Goal: Use online tool/utility: Utilize a website feature to perform a specific function

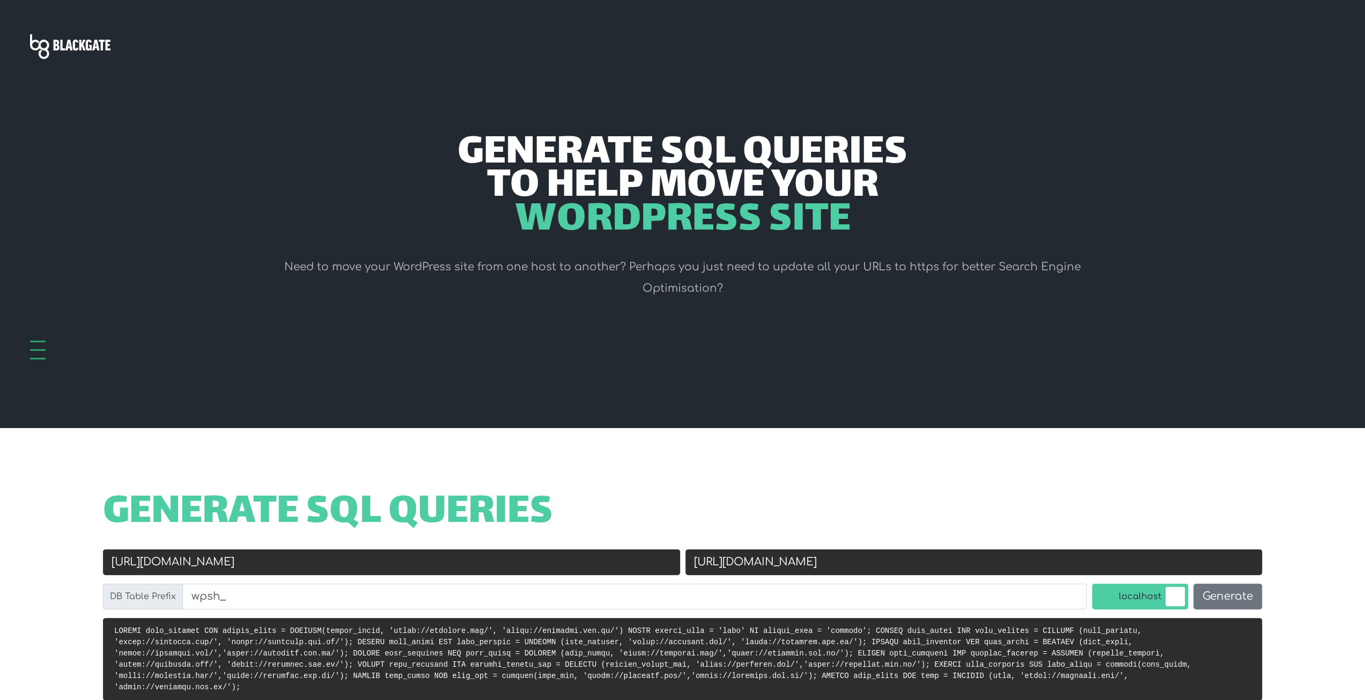
click at [454, 574] on input "https://luxhomes.vip/" at bounding box center [391, 562] width 577 height 26
paste input "petcommunicator.com"
type input "[URL][DOMAIN_NAME]"
click at [797, 548] on div "Generate SQL Queries" at bounding box center [683, 523] width 1202 height 53
click at [790, 562] on input "https://luxhomes.com.mx/" at bounding box center [973, 562] width 577 height 26
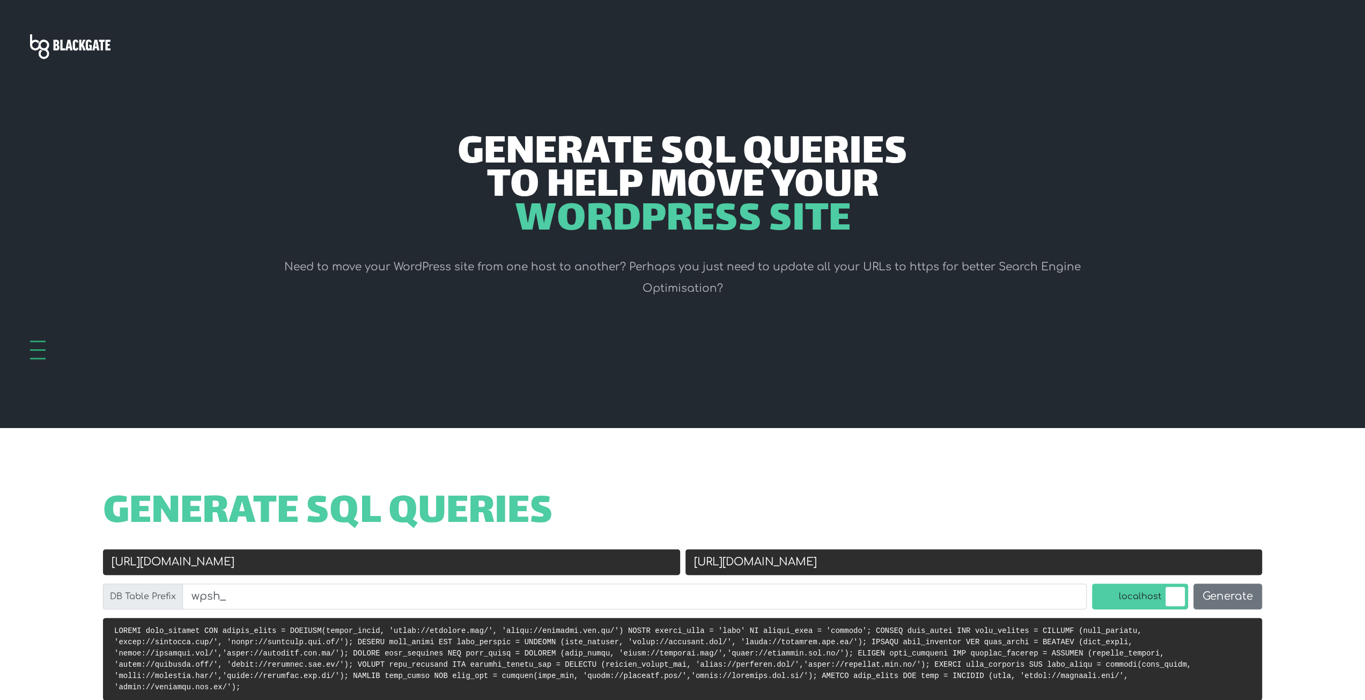
paste input "petcommunicator.com"
type input "[URL][DOMAIN_NAME]"
click at [152, 564] on input "[URL][DOMAIN_NAME]" at bounding box center [391, 562] width 577 height 26
type input "[URL][DOMAIN_NAME]"
click at [391, 609] on input "wpsh_" at bounding box center [634, 596] width 904 height 26
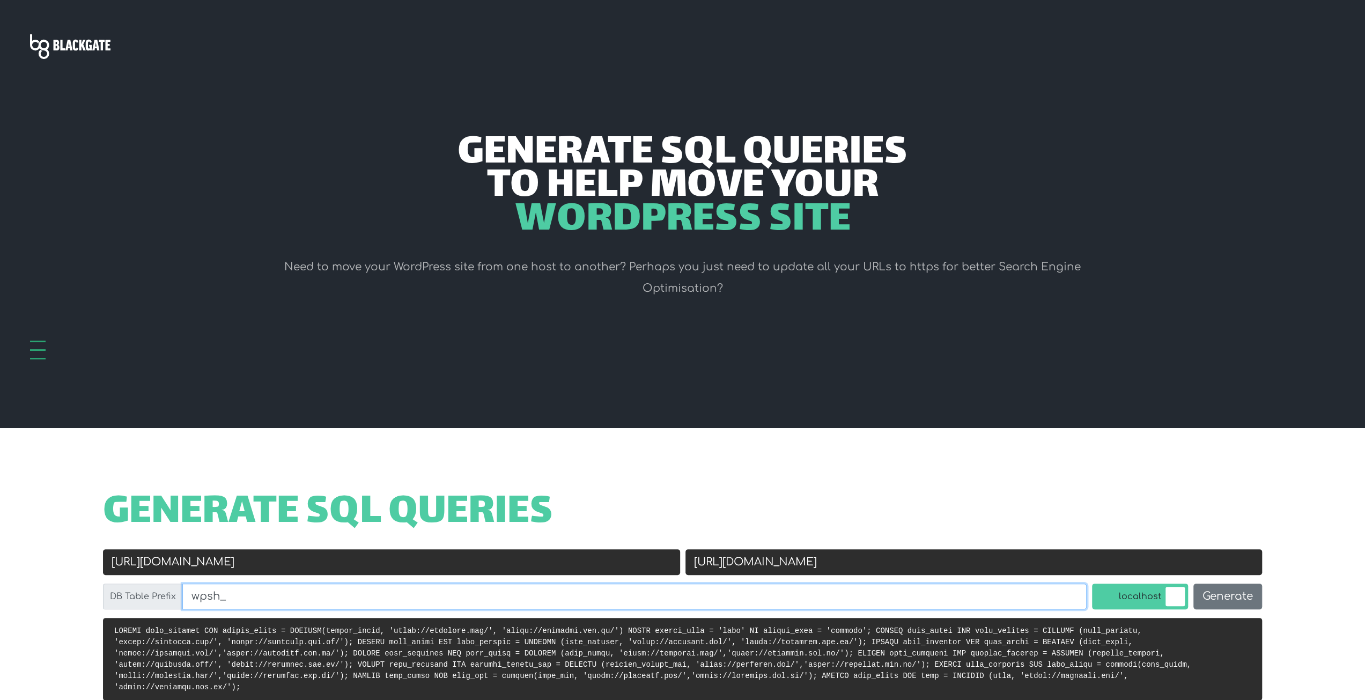
click at [391, 609] on input "wpsh_" at bounding box center [634, 596] width 904 height 26
click at [231, 598] on input "wpsh_" at bounding box center [634, 596] width 904 height 26
drag, startPoint x: 204, startPoint y: 602, endPoint x: 218, endPoint y: 600, distance: 14.6
click at [218, 600] on input "wpsh_" at bounding box center [634, 596] width 904 height 26
type input "wp_"
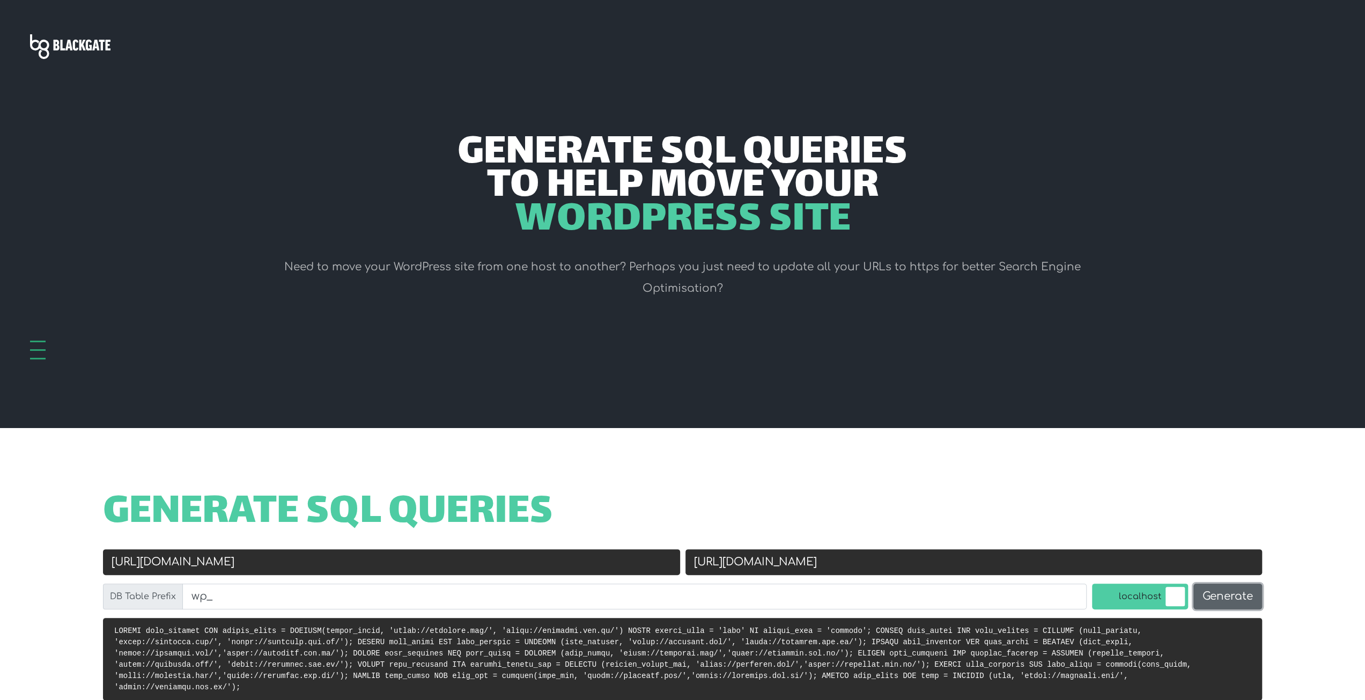
click at [1240, 600] on button "Generate" at bounding box center [1227, 596] width 69 height 26
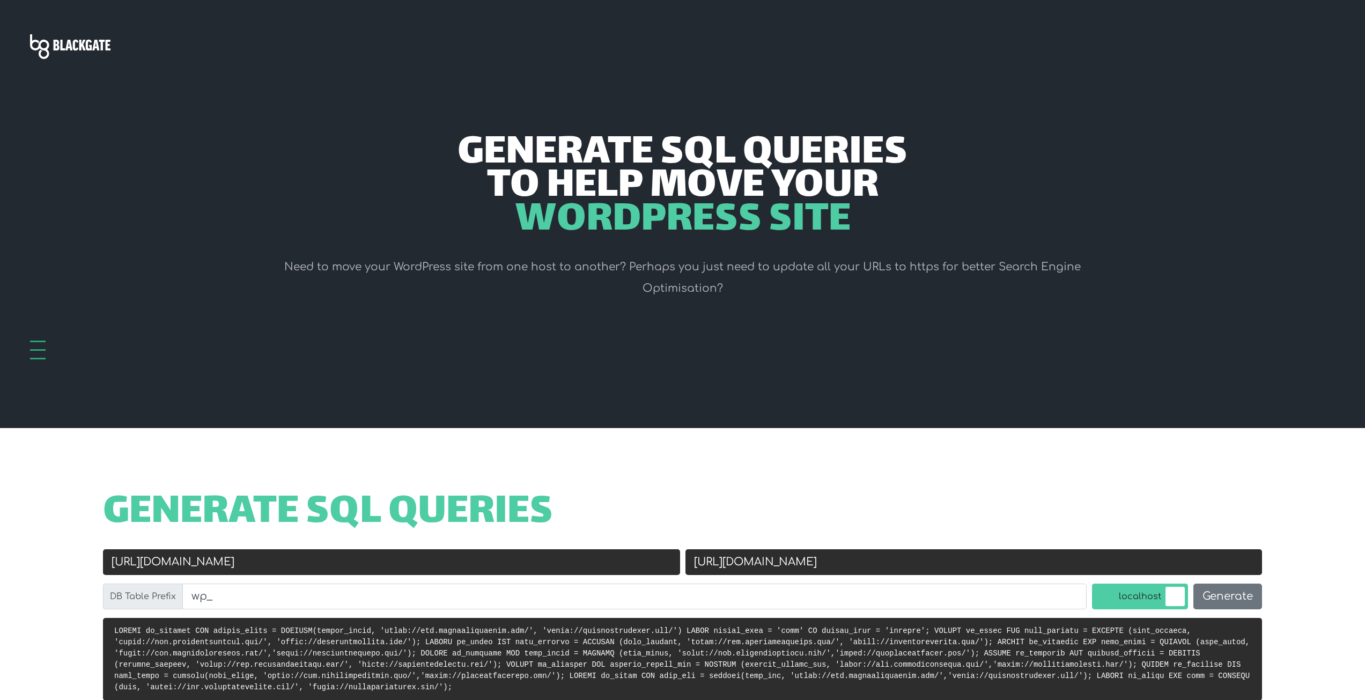
scroll to position [428, 0]
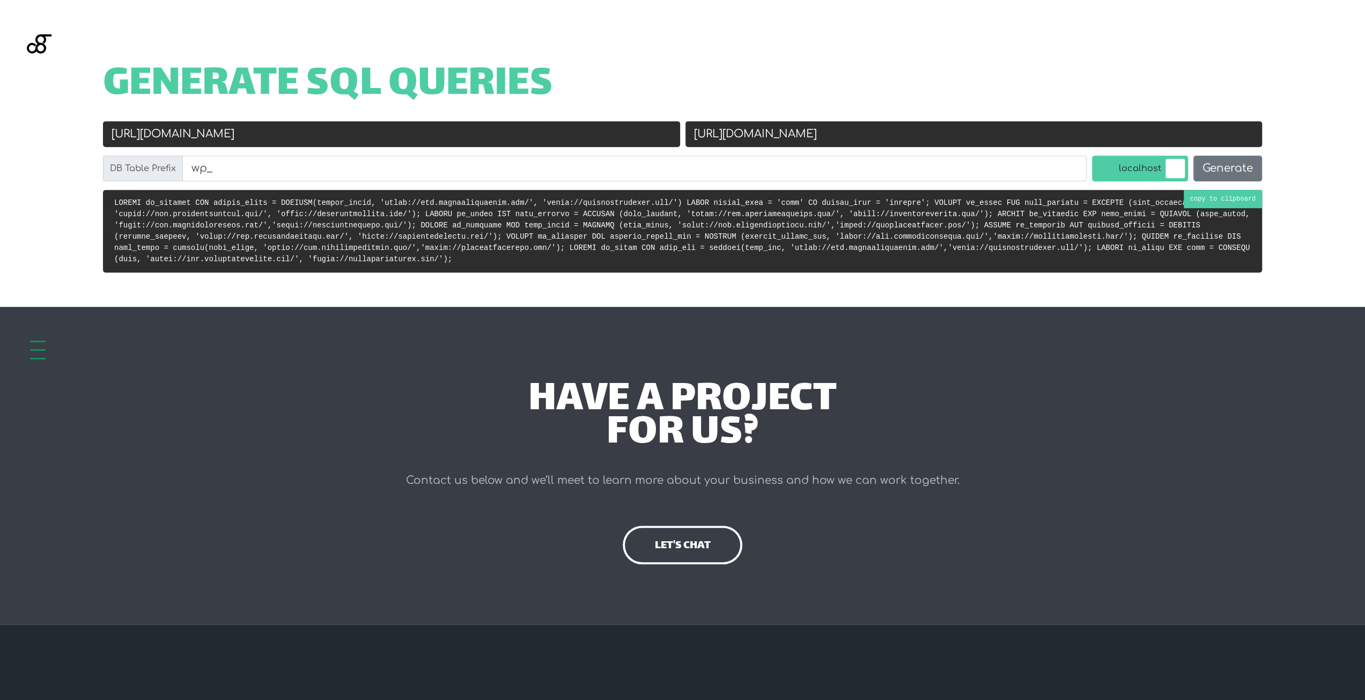
click at [1236, 203] on code at bounding box center [681, 230] width 1135 height 65
click at [136, 139] on input "[URL][DOMAIN_NAME]" at bounding box center [391, 134] width 577 height 26
type input "[URL][DOMAIN_NAME]"
click at [1236, 160] on button "Generate" at bounding box center [1227, 169] width 69 height 26
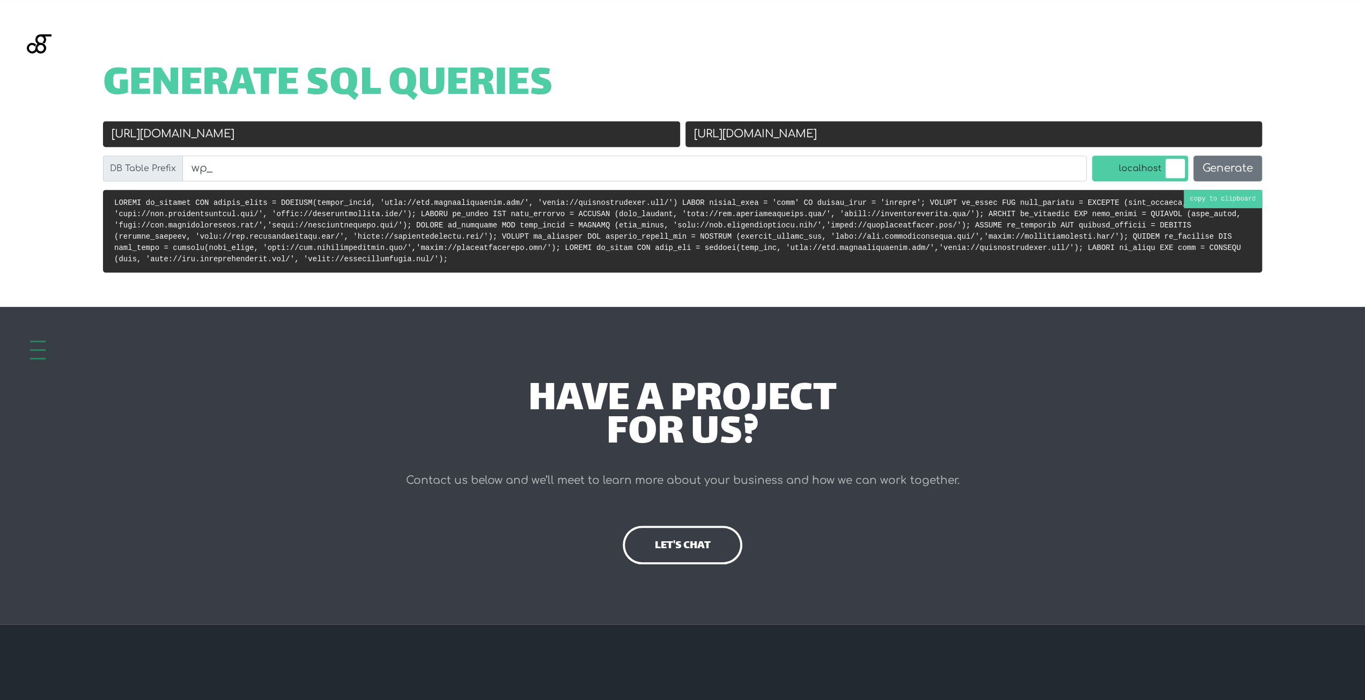
click at [1221, 197] on pre at bounding box center [682, 231] width 1159 height 83
click at [347, 134] on input "[URL][DOMAIN_NAME]" at bounding box center [391, 134] width 577 height 26
paste input "s://www.petcommunicator.com"
type input "https://www.petcommunicator.com"
click at [1239, 167] on button "Generate" at bounding box center [1227, 169] width 69 height 26
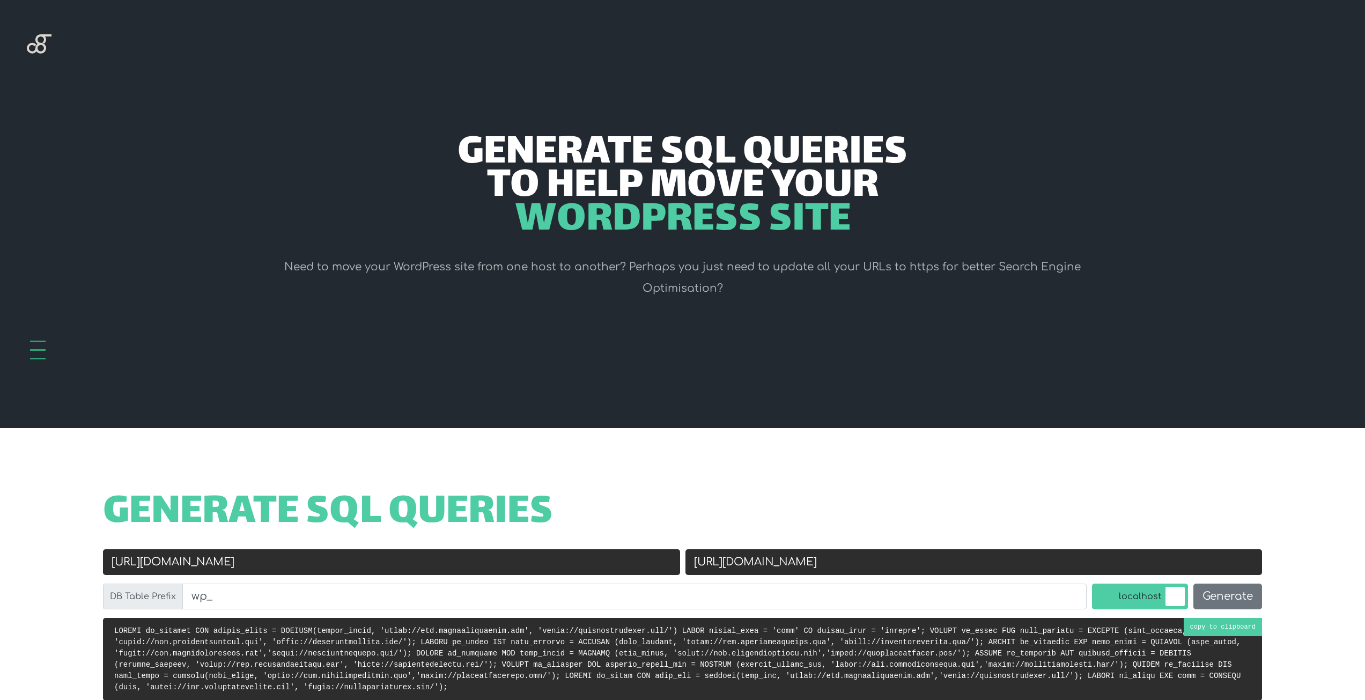
scroll to position [428, 0]
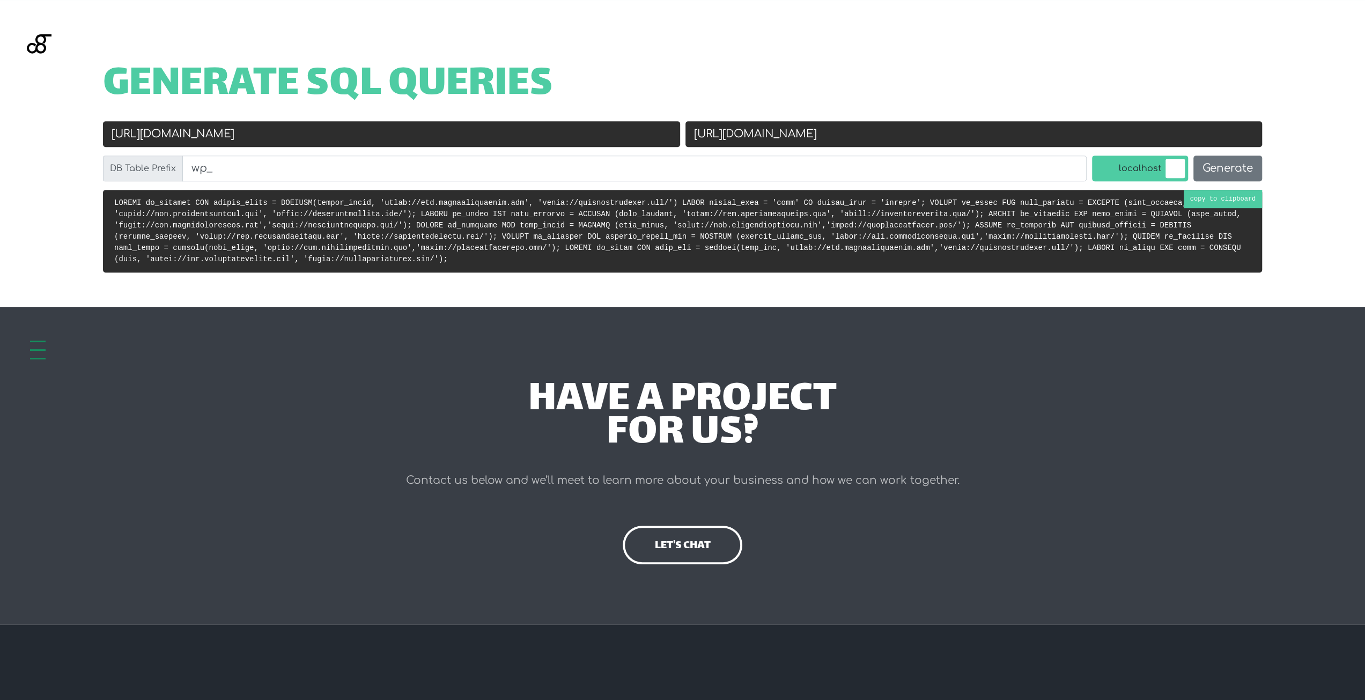
click at [1240, 202] on code at bounding box center [677, 230] width 1126 height 65
click at [381, 131] on input "https://www.petcommunicator.com" at bounding box center [391, 134] width 577 height 26
click at [985, 127] on input "[URL][DOMAIN_NAME]" at bounding box center [973, 134] width 577 height 26
click at [218, 137] on input "https://www.petcommunicator.com" at bounding box center [391, 134] width 577 height 26
click at [305, 140] on input "https://www.petcommunicator.com" at bounding box center [391, 134] width 577 height 26
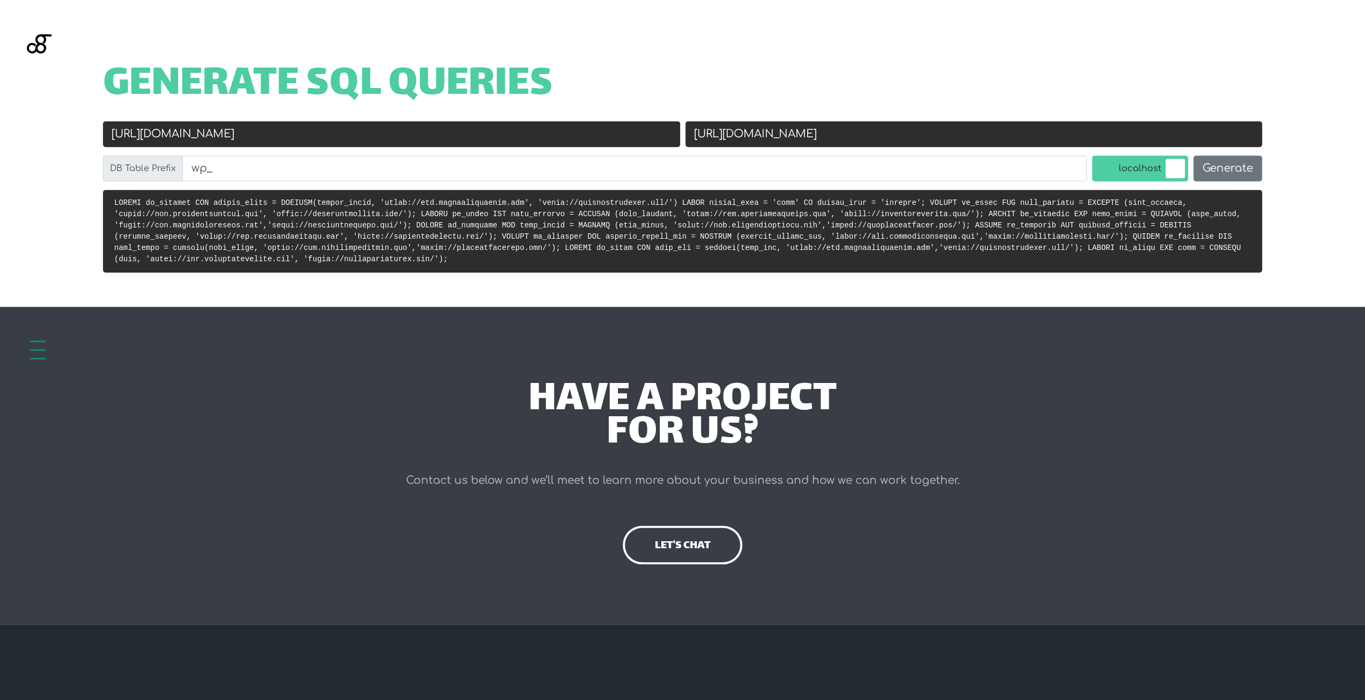
click at [778, 125] on input "[URL][DOMAIN_NAME]" at bounding box center [973, 134] width 577 height 26
